Goal: Information Seeking & Learning: Find specific fact

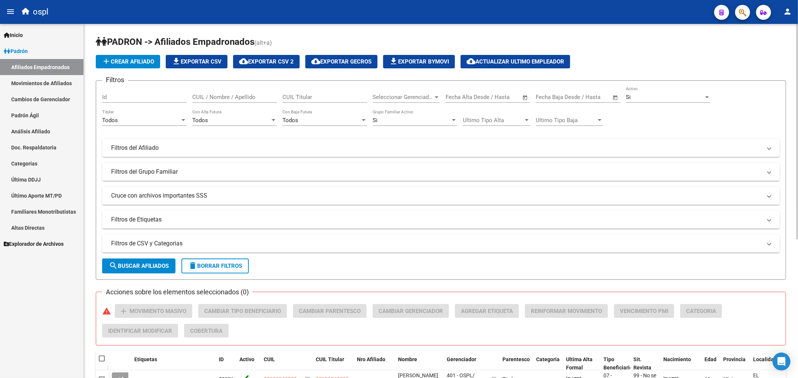
click at [298, 96] on input "CUIL Titular" at bounding box center [324, 97] width 85 height 7
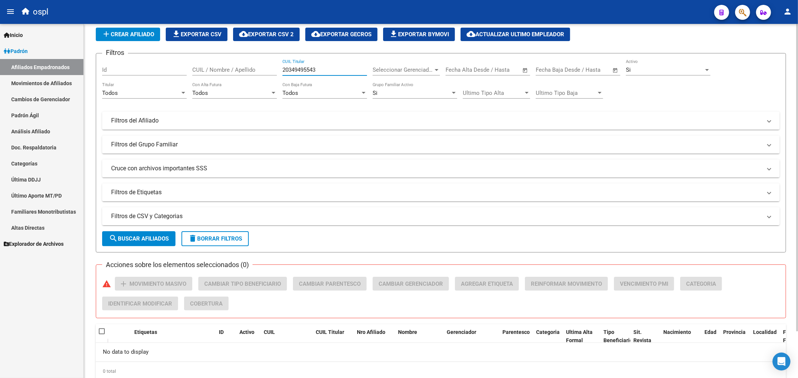
scroll to position [53, 0]
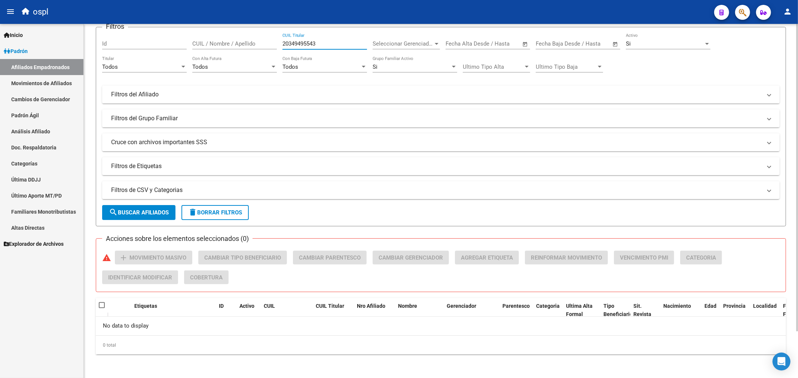
type input "20349495543"
click at [163, 212] on span "search Buscar Afiliados" at bounding box center [139, 212] width 60 height 7
click at [309, 49] on div "20349495543 CUIL Titular" at bounding box center [324, 41] width 85 height 16
click at [309, 47] on div "20349495543 CUIL Titular" at bounding box center [324, 41] width 85 height 16
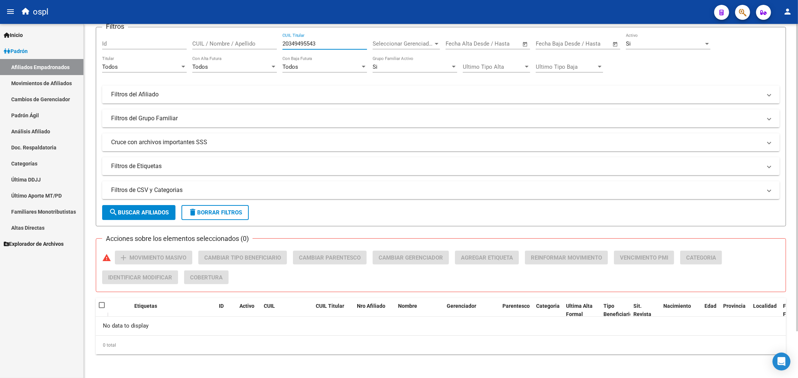
click at [309, 46] on input "20349495543" at bounding box center [324, 43] width 85 height 7
click at [52, 92] on link "Cambios de Gerenciador" at bounding box center [41, 99] width 83 height 16
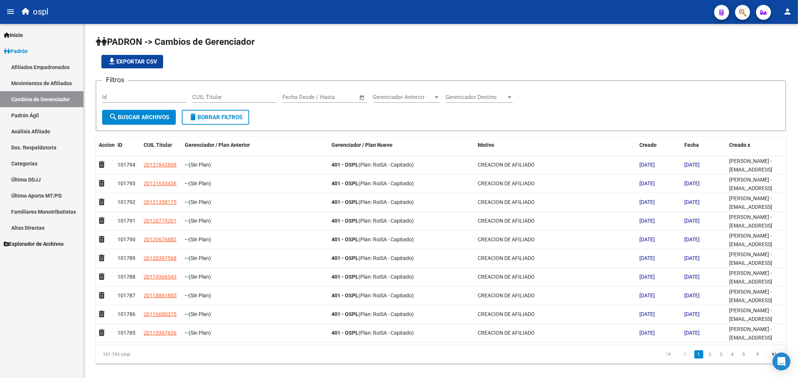
click at [47, 125] on link "Análisis Afiliado" at bounding box center [41, 131] width 83 height 16
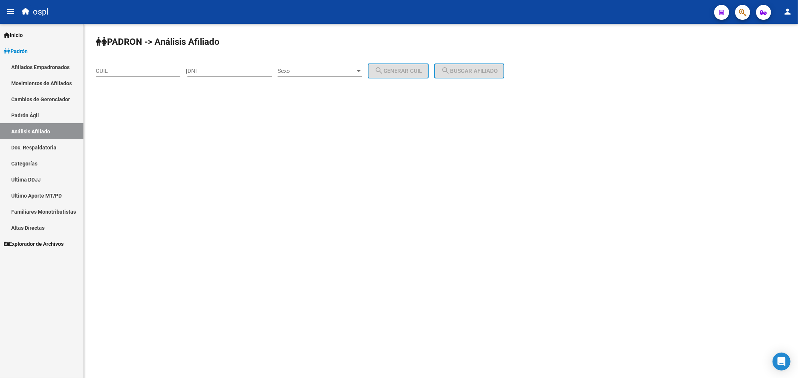
click at [164, 73] on input "CUIL" at bounding box center [138, 71] width 85 height 7
paste input "20-34949554-3"
click at [175, 69] on input "20-34949554-3" at bounding box center [138, 71] width 85 height 7
click at [159, 72] on input "20-34949554-3" at bounding box center [138, 71] width 85 height 7
click at [165, 70] on input "20-34949554-3" at bounding box center [138, 71] width 85 height 7
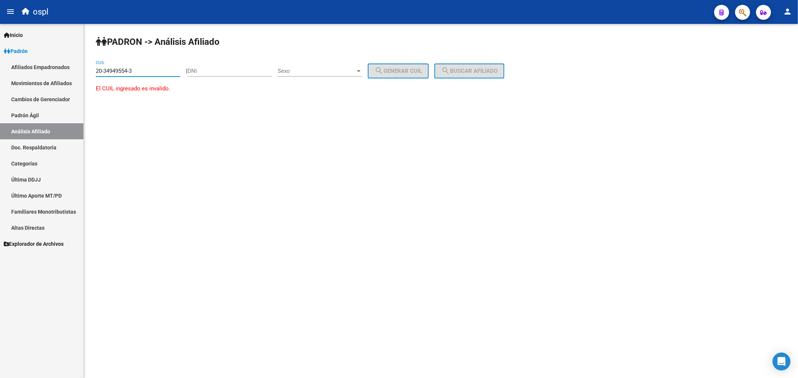
click at [165, 70] on input "20-34949554-3" at bounding box center [138, 71] width 85 height 7
click at [142, 67] on div "20-34949554-3 CUIL" at bounding box center [138, 69] width 85 height 16
click at [105, 69] on input "20-34949554-3" at bounding box center [138, 71] width 85 height 7
type input "27-34949554-3"
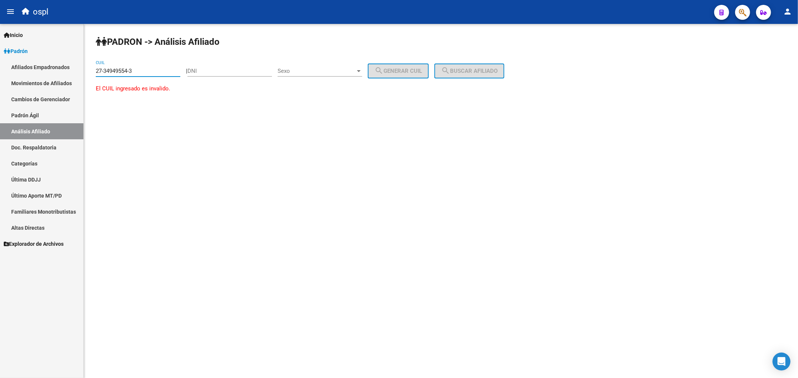
click at [111, 69] on input "27-34949554-3" at bounding box center [138, 71] width 85 height 7
drag, startPoint x: 156, startPoint y: 69, endPoint x: 28, endPoint y: 71, distance: 128.3
click at [28, 71] on mat-sidenav-container "Firma Express Inicio Calendario SSS Instructivos Contacto OS [PERSON_NAME] Afil…" at bounding box center [399, 201] width 798 height 355
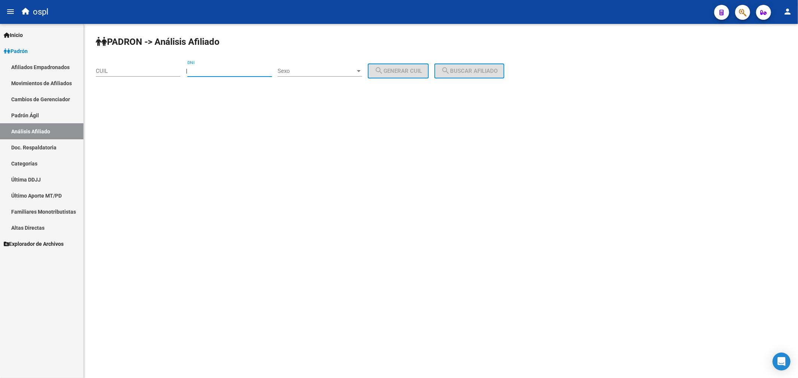
click at [212, 68] on input "DNI" at bounding box center [229, 71] width 85 height 7
paste input "34949554"
type input "34949554"
click at [320, 70] on span "Sexo" at bounding box center [317, 71] width 78 height 7
click at [316, 77] on span "Masculino" at bounding box center [328, 70] width 85 height 17
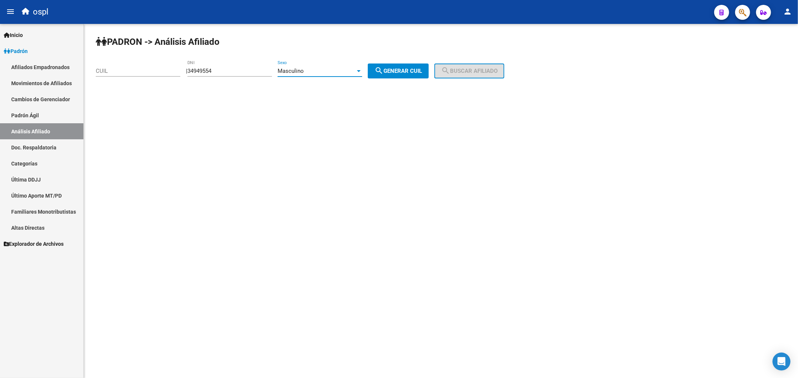
click at [401, 68] on span "search Generar CUIL" at bounding box center [397, 71] width 47 height 7
type input "20-34949554-7"
click at [123, 74] on input "20-34949554-7" at bounding box center [138, 71] width 85 height 7
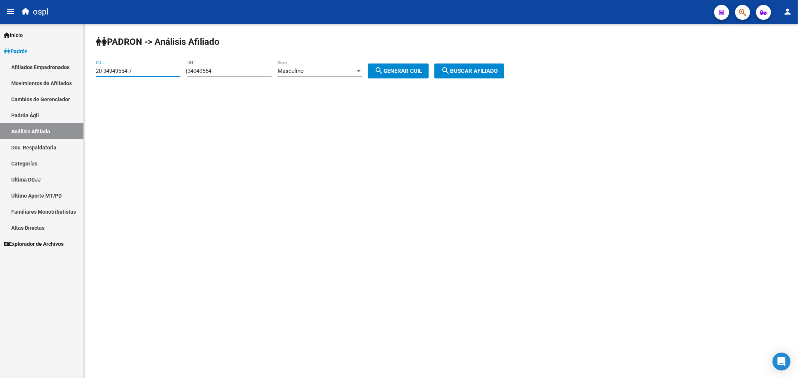
click at [397, 76] on button "search Generar CUIL" at bounding box center [398, 71] width 61 height 15
click at [458, 73] on span "search Buscar afiliado" at bounding box center [469, 71] width 56 height 7
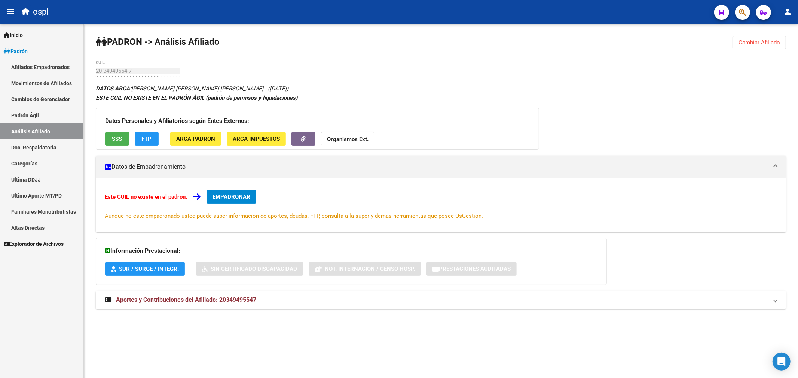
click at [451, 50] on div "[PERSON_NAME] -> Análisis Afiliado Cambiar Afiliado 20-34949554-7 CUIL DATOS AR…" at bounding box center [441, 180] width 714 height 312
click at [448, 65] on div "[PERSON_NAME] -> Análisis Afiliado Cambiar Afiliado 20-34949554-7 CUIL DATOS AR…" at bounding box center [441, 180] width 714 height 312
click at [117, 135] on span "SSS" at bounding box center [117, 138] width 10 height 7
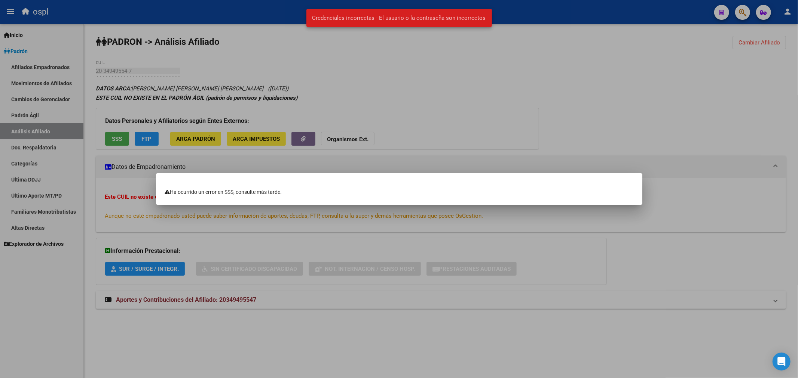
click at [356, 103] on div at bounding box center [399, 189] width 798 height 378
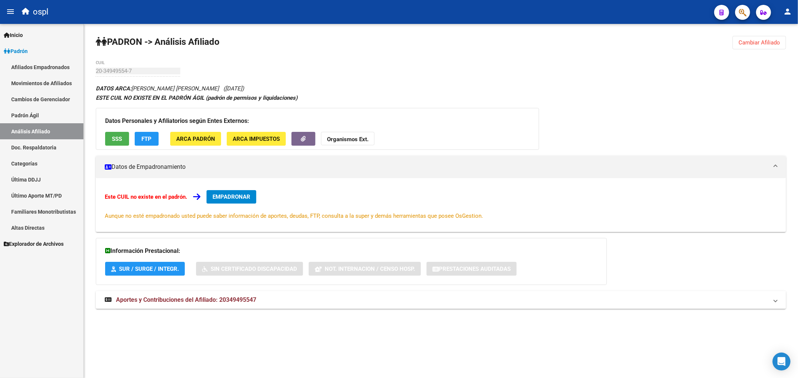
click at [119, 146] on button "SSS" at bounding box center [117, 139] width 24 height 14
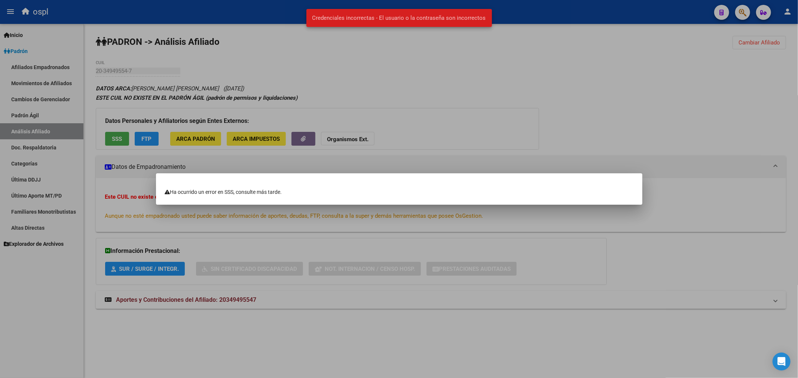
click at [296, 93] on div at bounding box center [399, 189] width 798 height 378
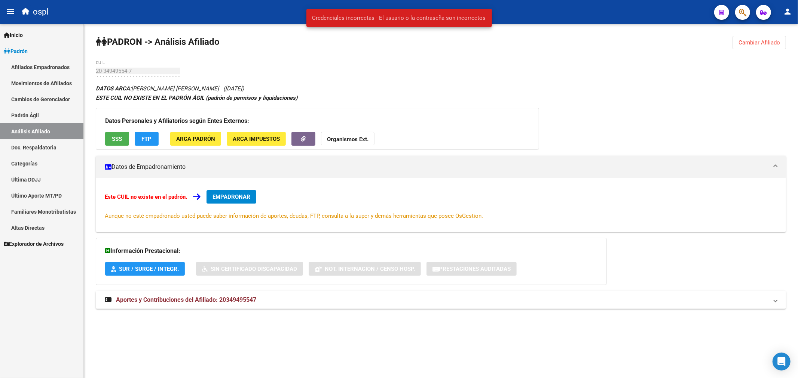
click at [162, 141] on app-movimiento-sss "FTP" at bounding box center [150, 139] width 30 height 14
click at [153, 140] on button "FTP" at bounding box center [147, 139] width 24 height 14
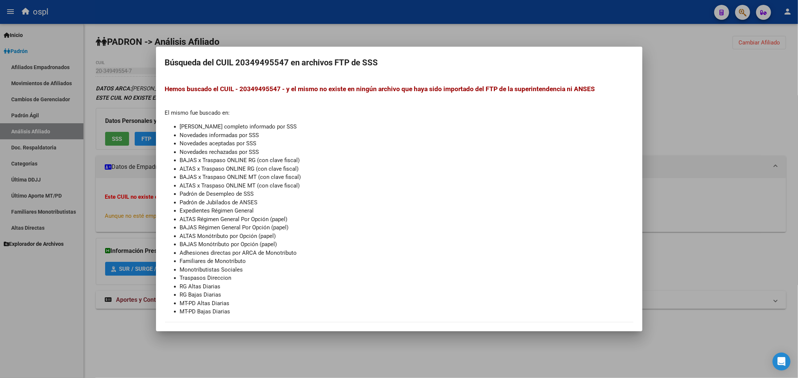
click at [699, 132] on div at bounding box center [399, 189] width 798 height 378
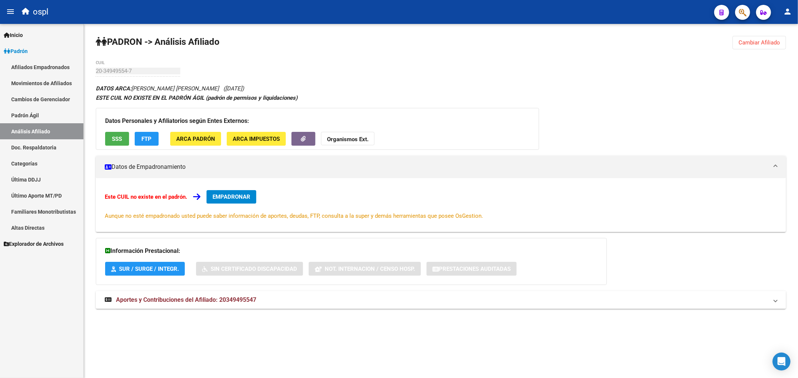
click at [186, 144] on button "ARCA Padrón" at bounding box center [195, 139] width 51 height 14
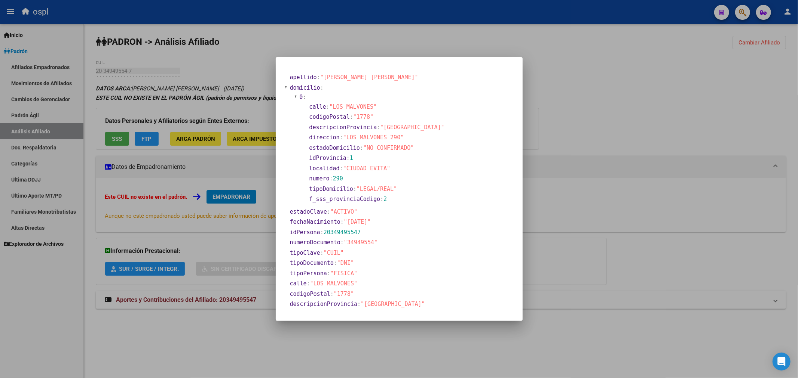
scroll to position [79, 0]
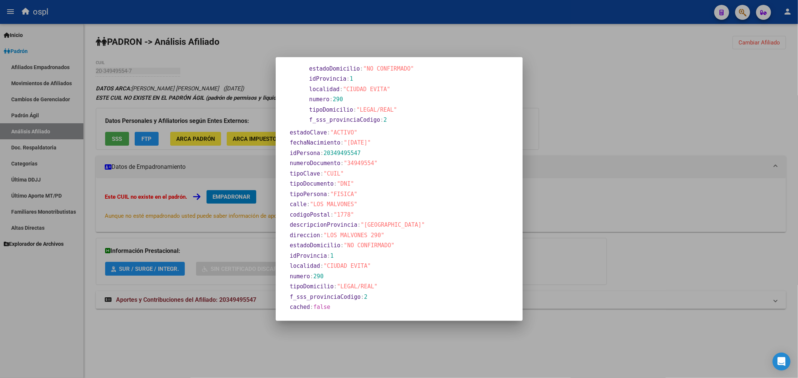
click at [597, 85] on div at bounding box center [399, 189] width 798 height 378
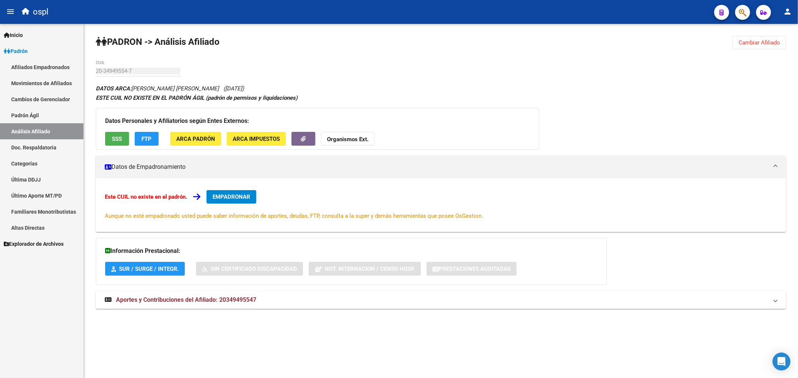
click at [499, 50] on div "PADRON -> Análisis Afiliado Cambiar Afiliado 20-34949554-7 CUIL DATOS ARCA: PIN…" at bounding box center [441, 180] width 714 height 312
click at [324, 69] on div "PADRON -> Análisis Afiliado Cambiar Afiliado 20-34949554-7 CUIL DATOS ARCA: PIN…" at bounding box center [441, 180] width 714 height 312
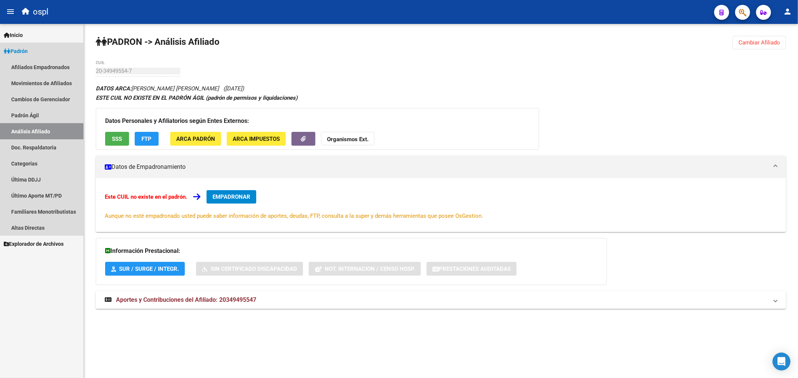
click at [30, 135] on link "Análisis Afiliado" at bounding box center [41, 131] width 83 height 16
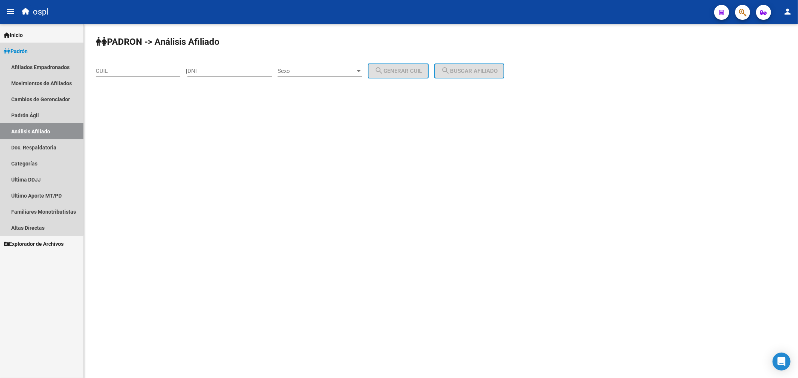
click at [30, 135] on link "Análisis Afiliado" at bounding box center [41, 131] width 83 height 16
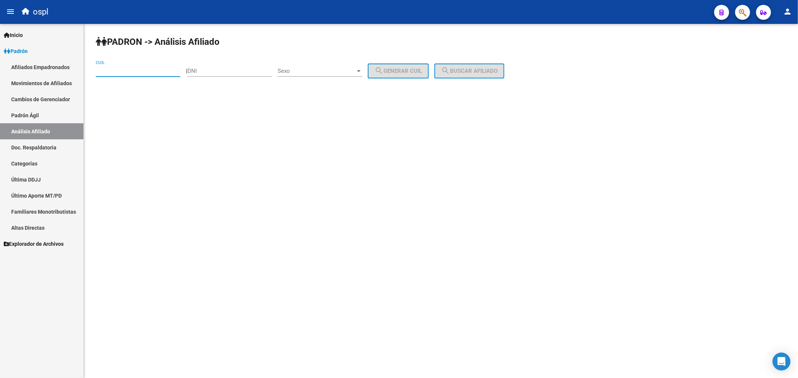
click at [134, 70] on input "CUIL" at bounding box center [138, 71] width 85 height 7
paste input "20-34949554-7"
click at [111, 74] on input "20-34949554-7" at bounding box center [138, 71] width 85 height 7
click at [140, 74] on input "20-36949554-7" at bounding box center [138, 71] width 85 height 7
type input "20-36949554-3"
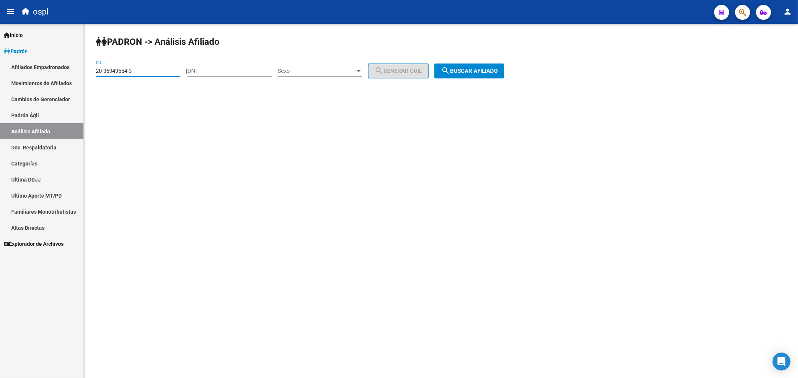
click at [479, 61] on div "PADRON -> Análisis Afiliado 20-36949554-3 CUIL | DNI Sexo Sexo search Generar C…" at bounding box center [441, 63] width 714 height 79
drag, startPoint x: 478, startPoint y: 70, endPoint x: 469, endPoint y: 77, distance: 10.9
click at [478, 73] on span "search Buscar afiliado" at bounding box center [469, 71] width 56 height 7
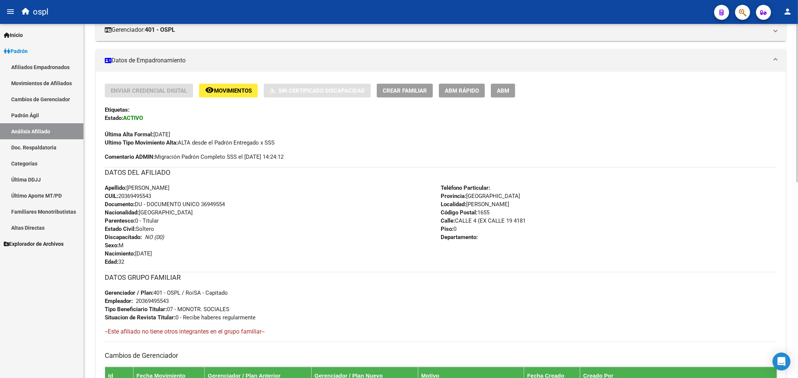
scroll to position [83, 0]
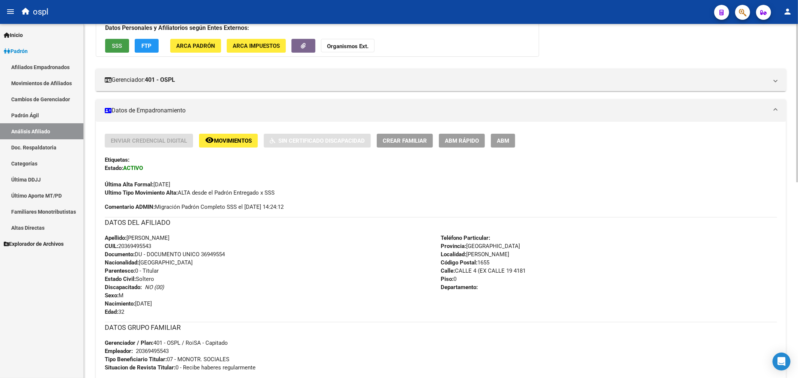
click at [119, 50] on button "SSS" at bounding box center [117, 46] width 24 height 14
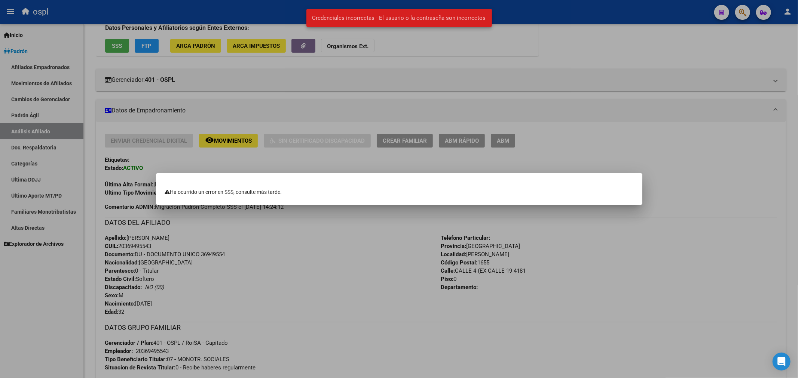
click at [309, 285] on div at bounding box center [399, 189] width 798 height 378
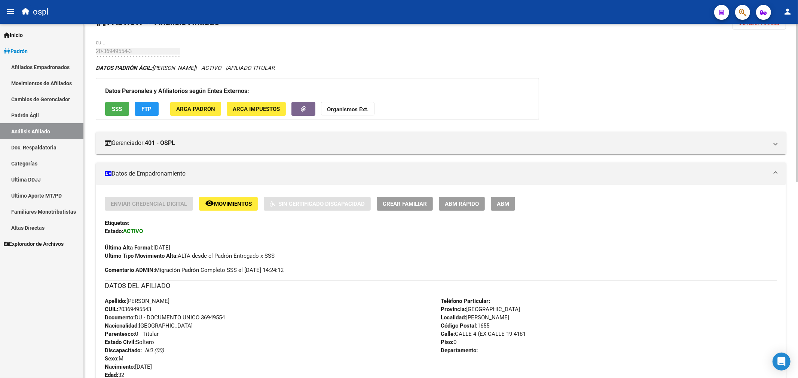
scroll to position [0, 0]
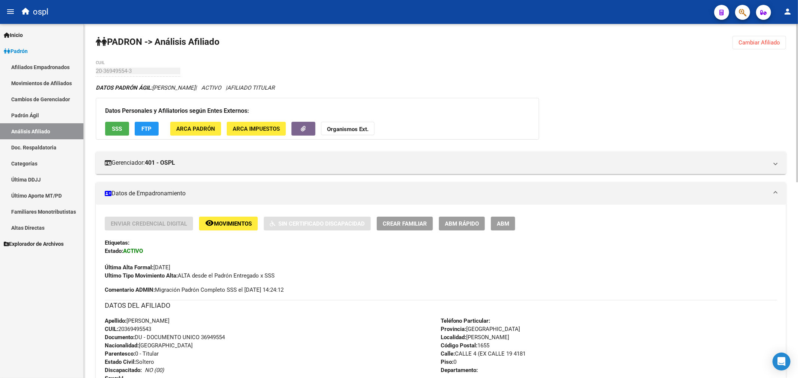
drag, startPoint x: 406, startPoint y: 82, endPoint x: 410, endPoint y: 82, distance: 4.1
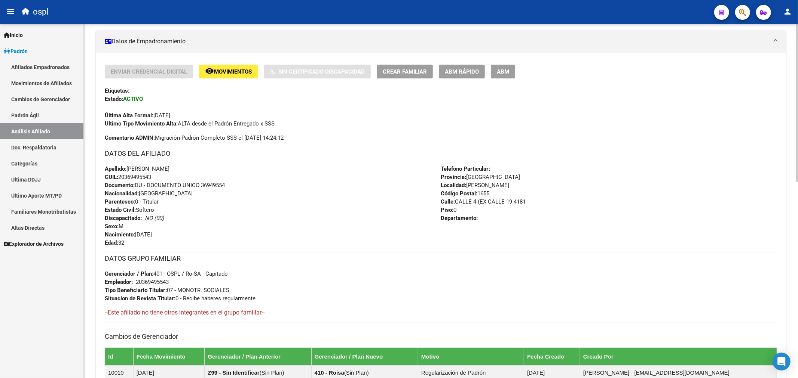
scroll to position [166, 0]
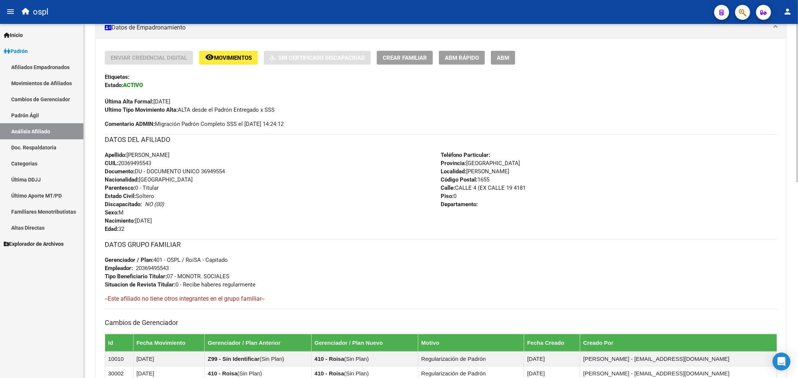
click at [564, 70] on div "Enviar Credencial Digital remove_red_eye Movimientos Sin Certificado Discapacid…" at bounding box center [441, 82] width 672 height 63
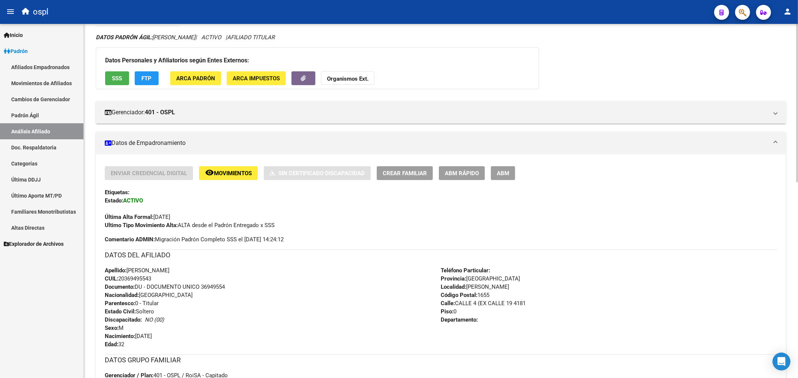
scroll to position [0, 0]
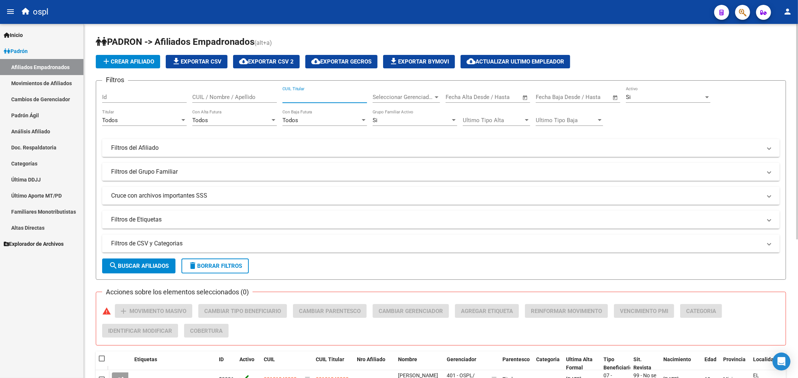
click at [286, 96] on input "CUIL Titular" at bounding box center [324, 97] width 85 height 7
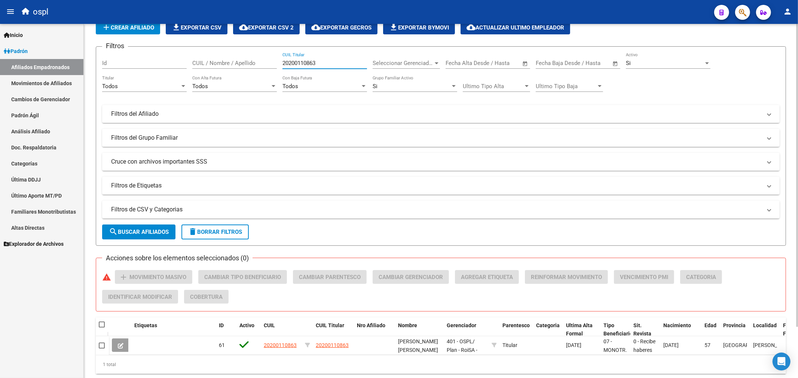
scroll to position [60, 0]
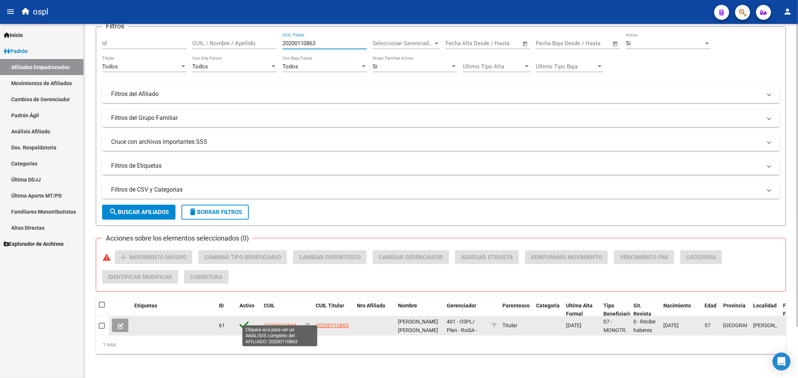
click at [282, 323] on span "20200110863" at bounding box center [280, 326] width 33 height 6
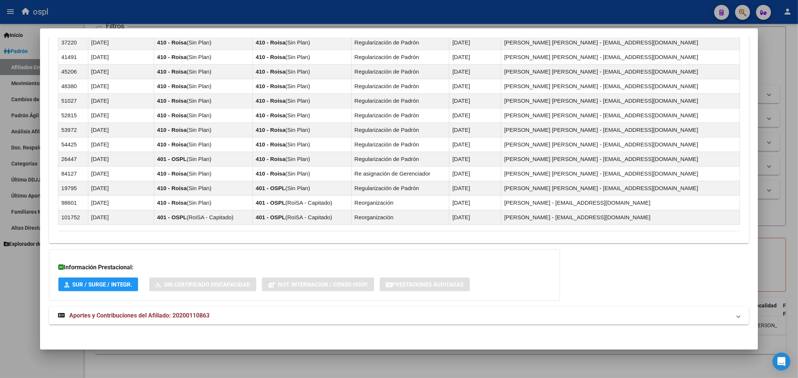
scroll to position [516, 0]
click at [142, 311] on strong "Aportes y Contribuciones del Afiliado: 20200110863" at bounding box center [133, 315] width 151 height 9
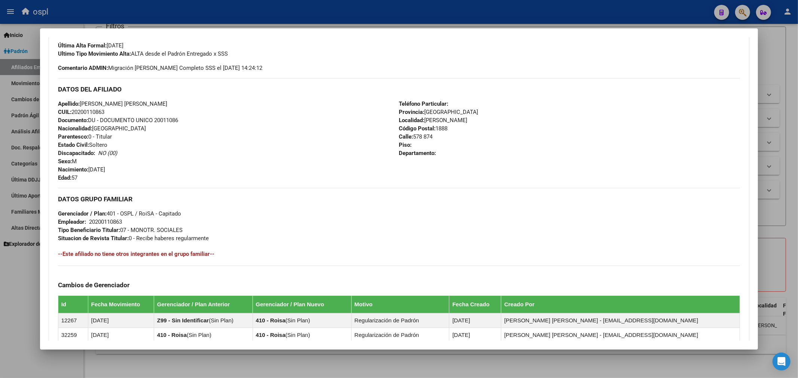
scroll to position [208, 0]
click at [92, 107] on div "Apellido: ALBORNOZ DANIEL ALBERTO CUIL: 20200110863 Documento: DU - DOCUMENTO U…" at bounding box center [228, 140] width 341 height 82
click at [92, 110] on span "CUIL: 20200110863" at bounding box center [81, 111] width 46 height 7
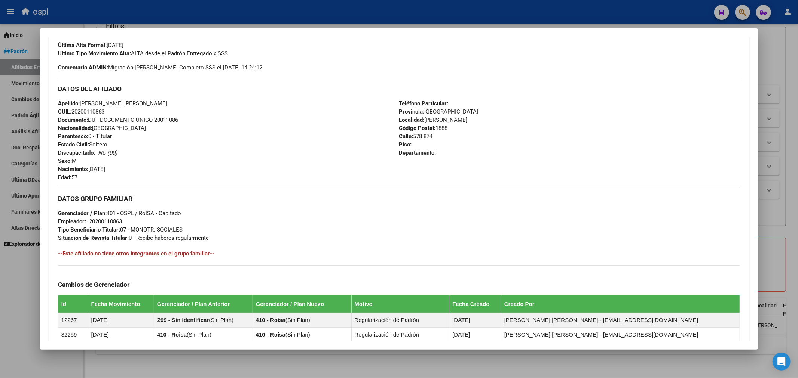
copy span "20200110863"
click at [61, 92] on h3 "DATOS DEL AFILIADO" at bounding box center [399, 89] width 682 height 8
click at [356, 178] on div "Apellido: ALBORNOZ DANIEL ALBERTO CUIL: 20200110863 Documento: DU - DOCUMENTO U…" at bounding box center [228, 140] width 341 height 82
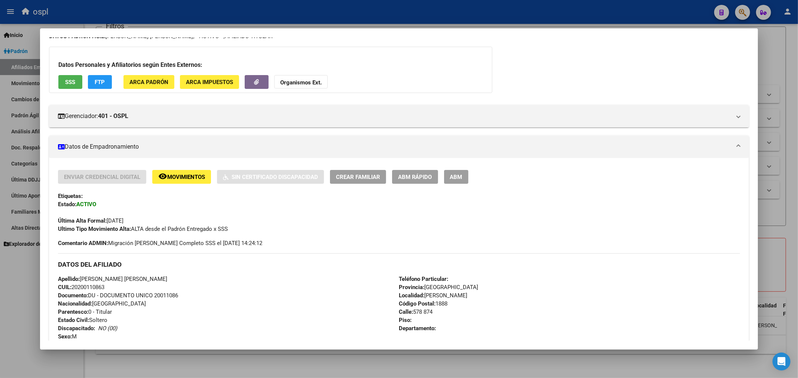
scroll to position [0, 0]
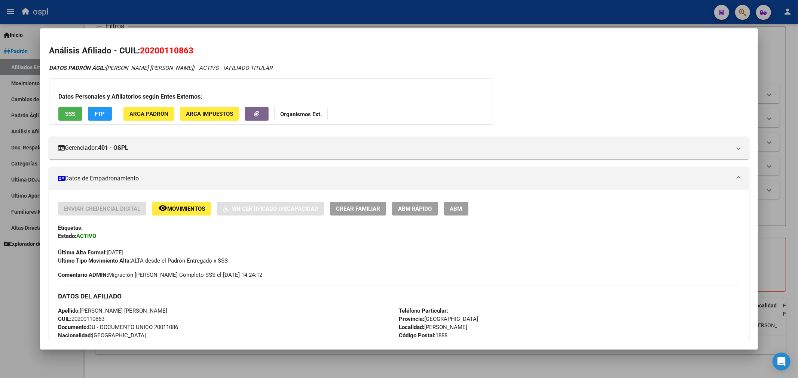
click at [71, 114] on span "SSS" at bounding box center [70, 114] width 10 height 7
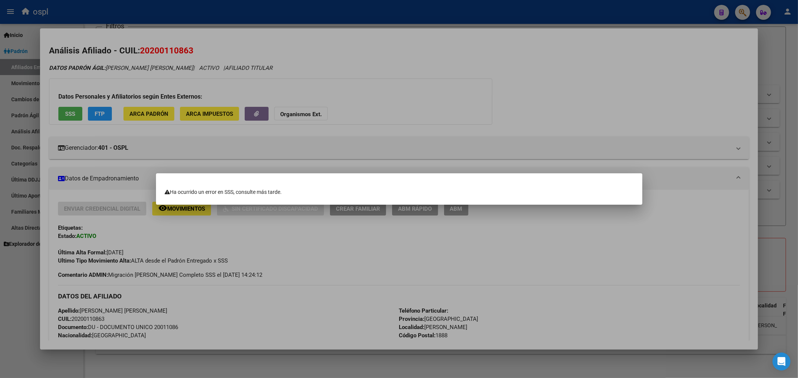
click at [323, 52] on div at bounding box center [399, 189] width 798 height 378
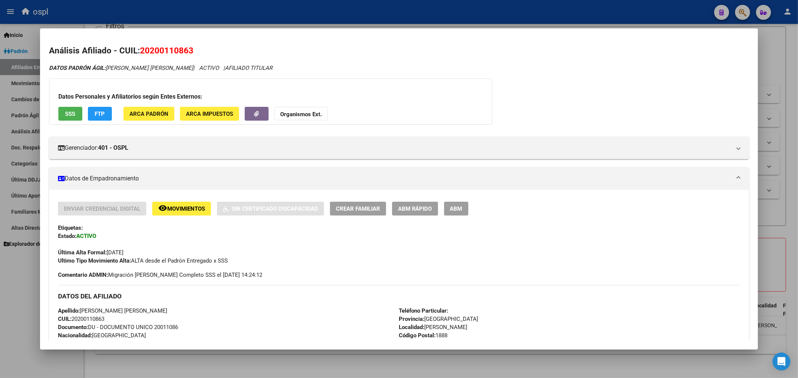
click at [312, 20] on div at bounding box center [399, 189] width 798 height 378
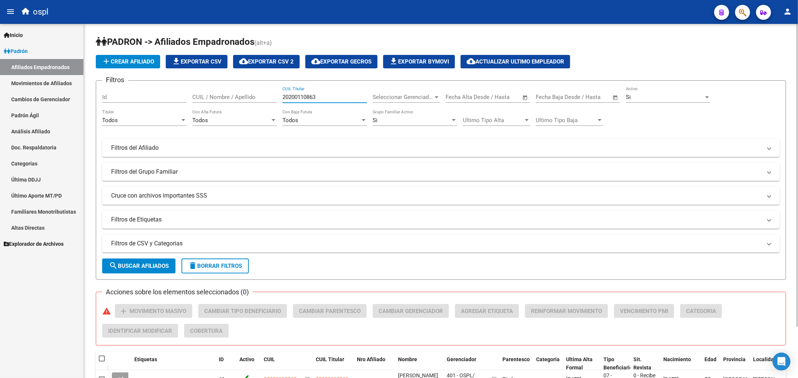
click at [297, 96] on input "20200110863" at bounding box center [324, 97] width 85 height 7
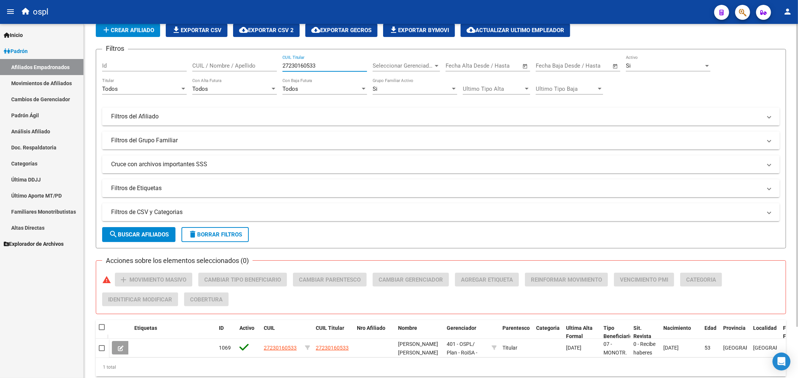
scroll to position [60, 0]
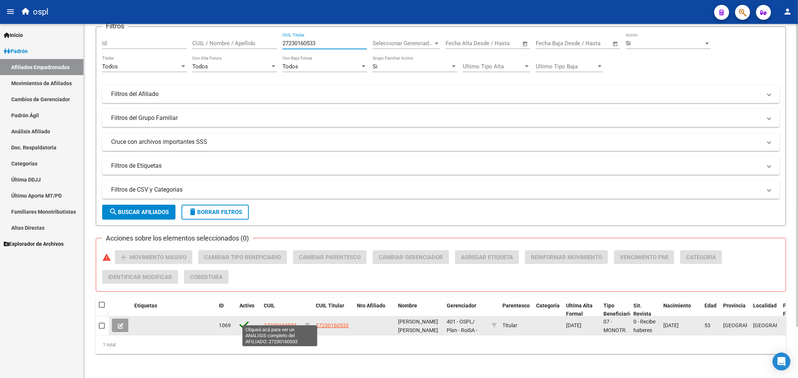
type input "27230160533"
click at [291, 323] on span "27230160533" at bounding box center [280, 326] width 33 height 6
type textarea "27230160533"
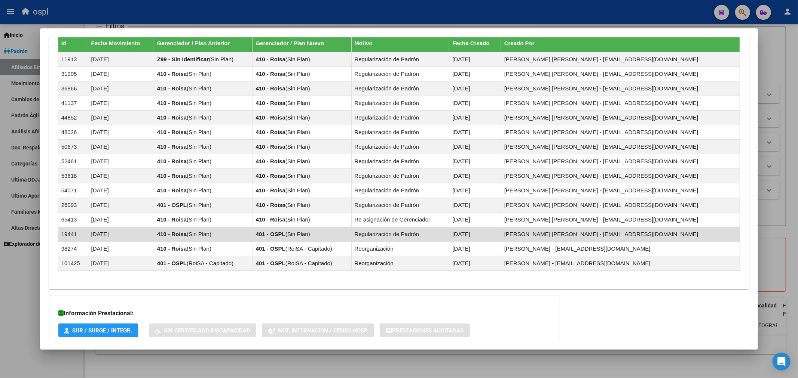
scroll to position [516, 0]
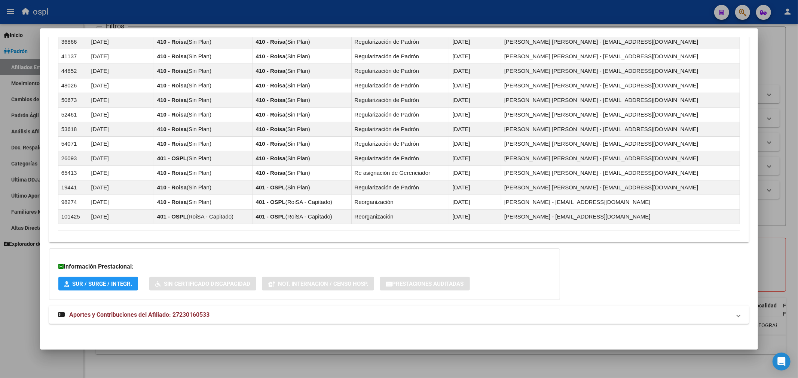
click at [132, 309] on mat-expansion-panel-header "Aportes y Contribuciones del Afiliado: 27230160533" at bounding box center [399, 315] width 700 height 18
click at [131, 314] on span "Aportes y Contribuciones del Afiliado: 27230160533" at bounding box center [139, 316] width 140 height 7
click at [131, 318] on span "Aportes y Contribuciones del Afiliado: 27230160533" at bounding box center [139, 315] width 140 height 7
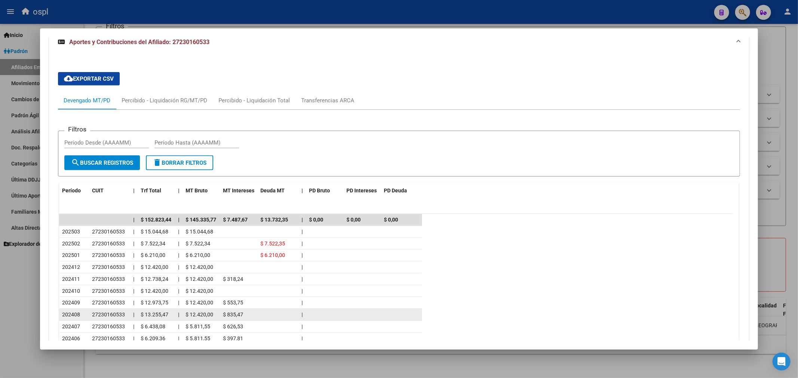
scroll to position [792, 0]
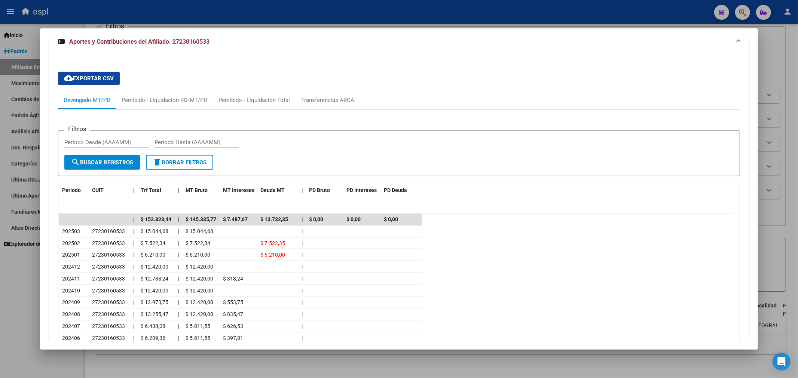
drag, startPoint x: 626, startPoint y: 15, endPoint x: 424, endPoint y: 16, distance: 202.3
click at [625, 16] on div at bounding box center [399, 189] width 798 height 378
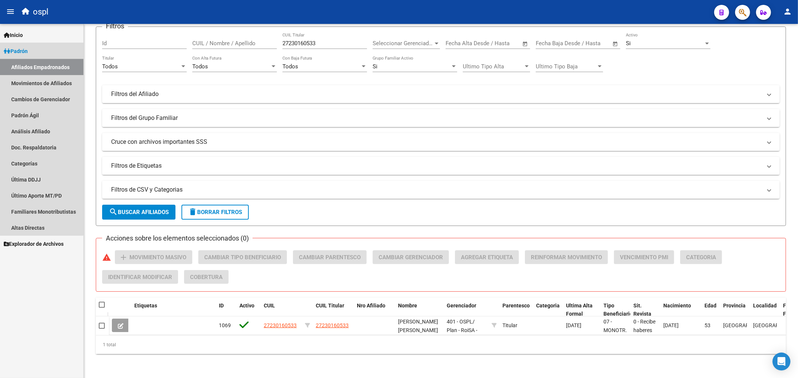
click at [40, 64] on link "Afiliados Empadronados" at bounding box center [41, 67] width 83 height 16
